Goal: Use online tool/utility: Utilize a website feature to perform a specific function

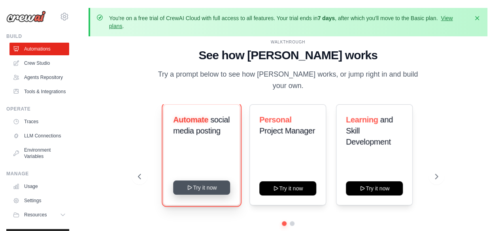
click at [196, 182] on button "Try it now" at bounding box center [201, 188] width 57 height 14
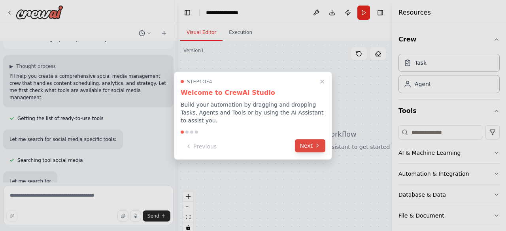
scroll to position [62, 0]
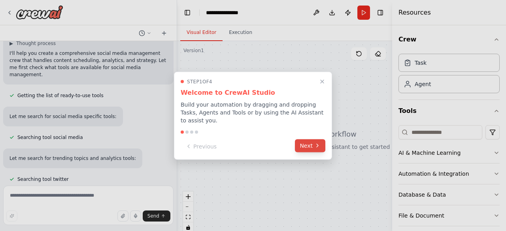
click at [309, 144] on button "Next" at bounding box center [310, 145] width 30 height 13
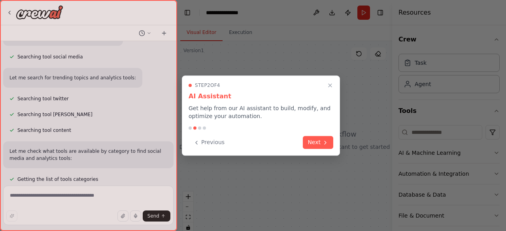
scroll to position [159, 0]
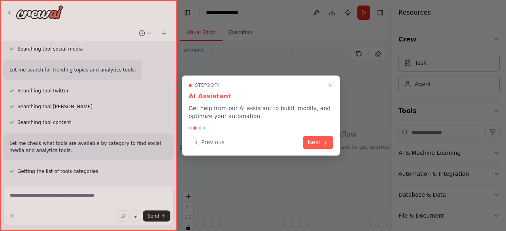
click at [309, 144] on button "Next" at bounding box center [318, 142] width 30 height 13
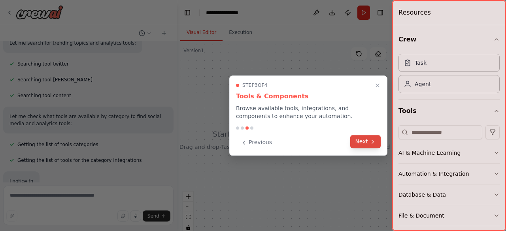
scroll to position [201, 0]
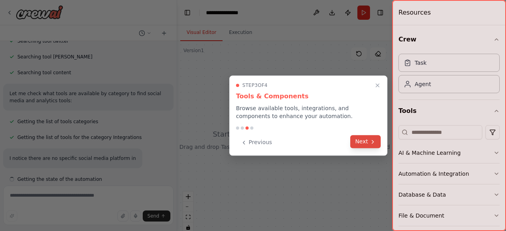
click at [363, 144] on button "Next" at bounding box center [365, 141] width 30 height 13
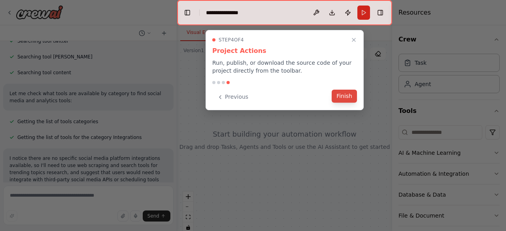
click at [343, 95] on button "Finish" at bounding box center [344, 96] width 25 height 13
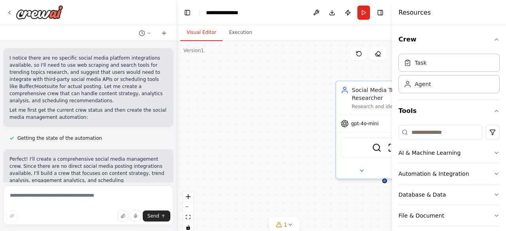
scroll to position [339, 0]
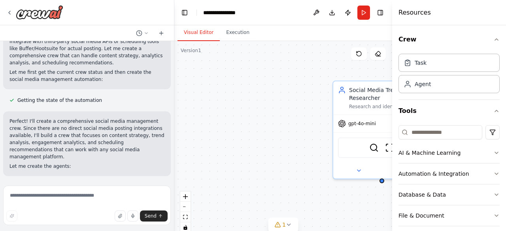
drag, startPoint x: 174, startPoint y: 145, endPoint x: 174, endPoint y: 39, distance: 105.9
click at [174, 39] on div "Create a crew that schedules and publishes social media content across multiple…" at bounding box center [253, 115] width 506 height 231
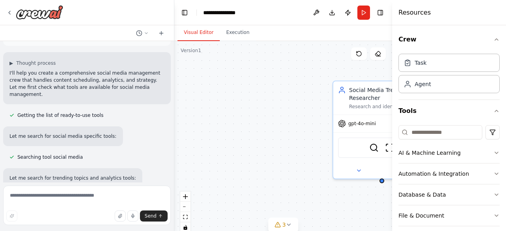
scroll to position [510, 0]
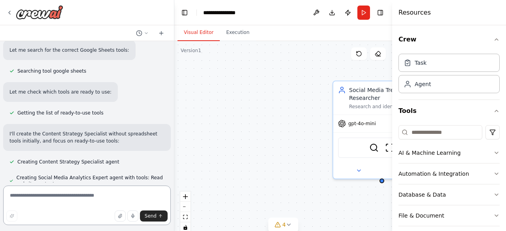
click at [24, 194] on textarea at bounding box center [87, 206] width 168 height 40
paste textarea "**********"
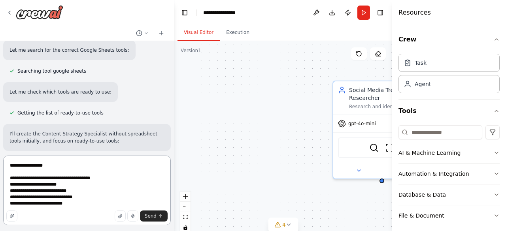
drag, startPoint x: 52, startPoint y: 170, endPoint x: 5, endPoint y: 168, distance: 47.1
click at [5, 168] on textarea "**********" at bounding box center [87, 191] width 168 height 70
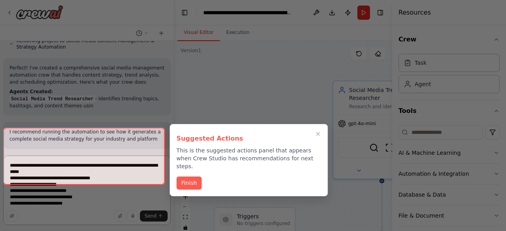
scroll to position [854, 0]
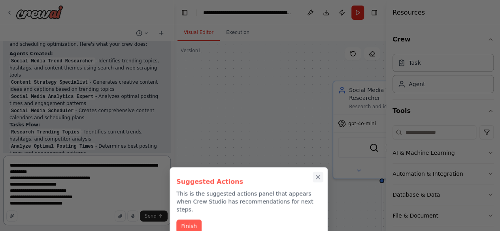
type textarea "**********"
click at [319, 177] on icon "Close walkthrough" at bounding box center [318, 177] width 7 height 7
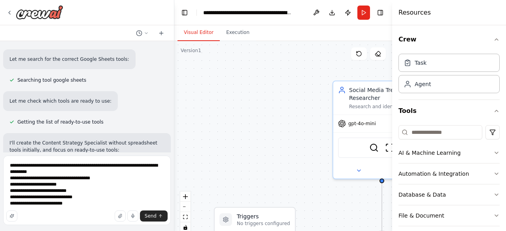
scroll to position [502, 0]
click at [151, 217] on span "Send" at bounding box center [151, 216] width 12 height 6
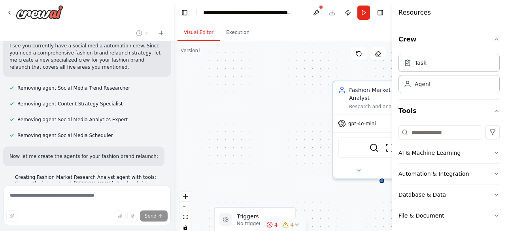
scroll to position [1394, 0]
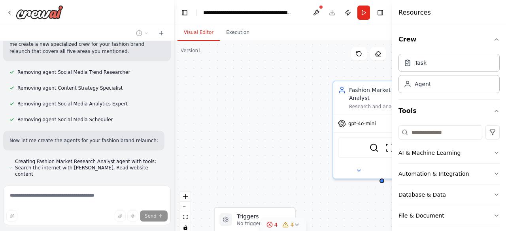
click at [297, 226] on icon at bounding box center [297, 225] width 6 height 6
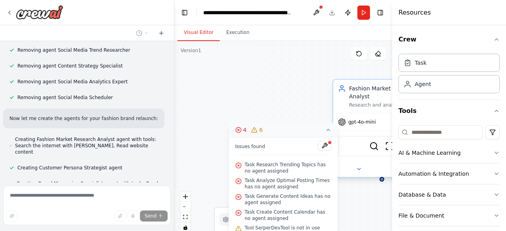
scroll to position [1438, 0]
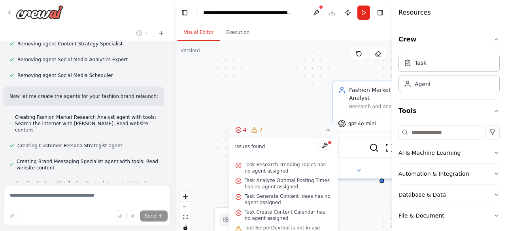
click at [237, 164] on icon at bounding box center [238, 165] width 6 height 6
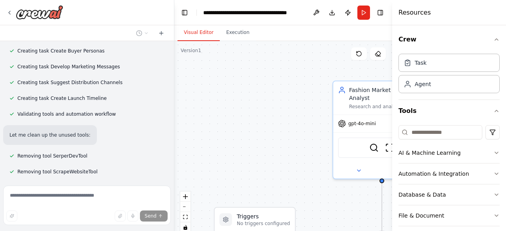
scroll to position [1747, 0]
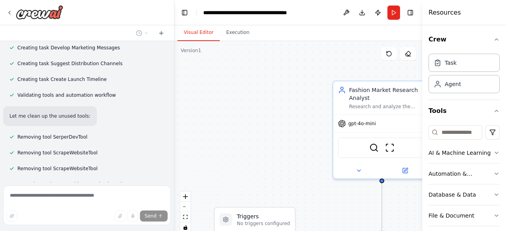
drag, startPoint x: 394, startPoint y: 48, endPoint x: 470, endPoint y: 52, distance: 76.8
click at [470, 52] on div "Resources Crew Task Agent Tools AI & Machine Learning Automation & Integration …" at bounding box center [464, 115] width 84 height 231
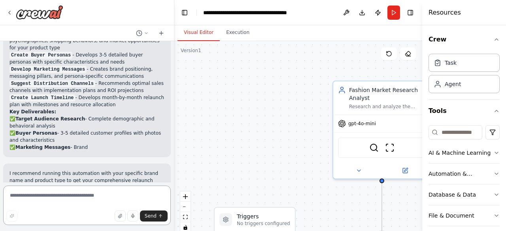
scroll to position [2043, 0]
